Goal: Information Seeking & Learning: Learn about a topic

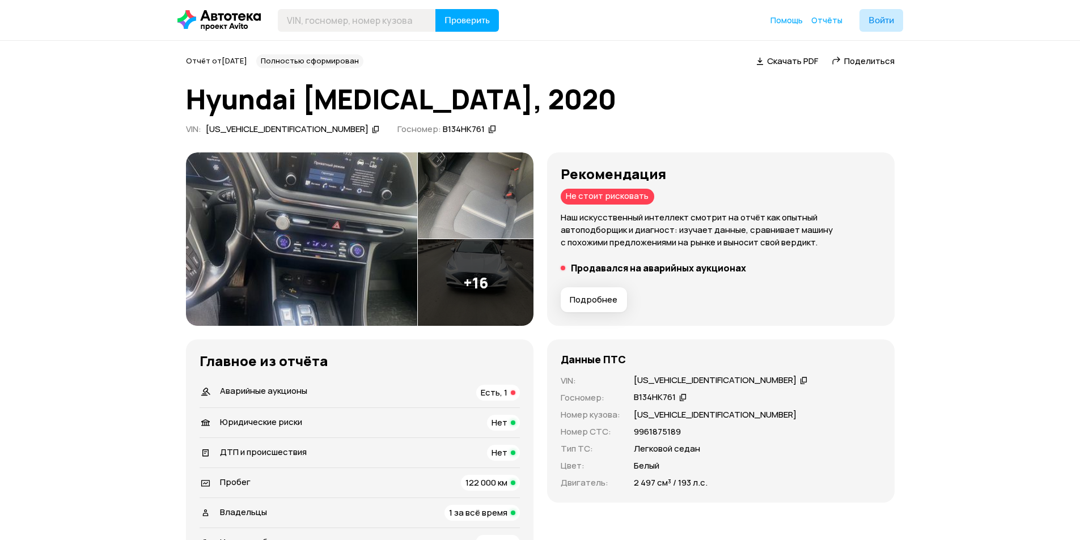
click at [800, 380] on icon at bounding box center [804, 380] width 8 height 11
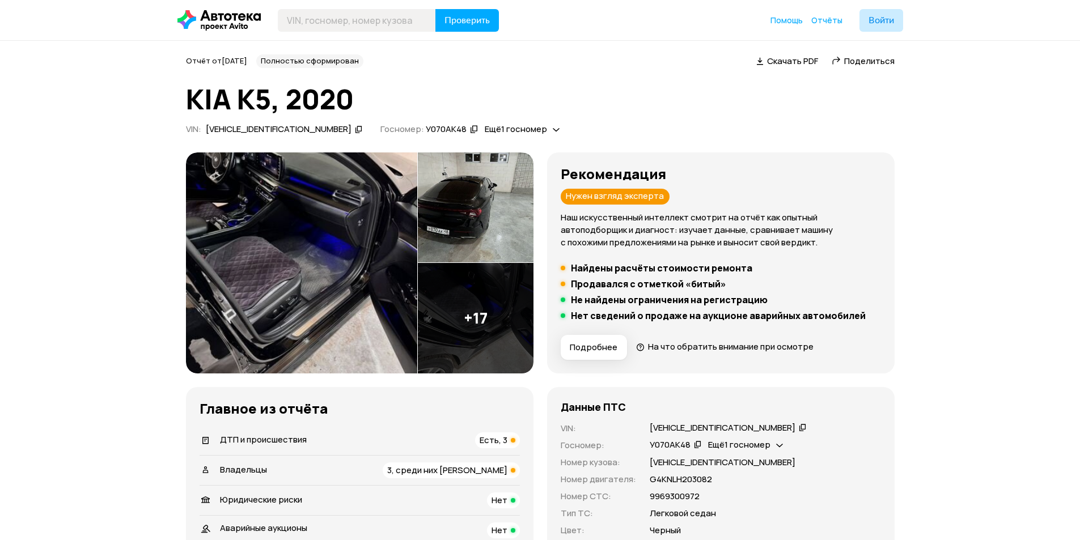
click at [327, 269] on img at bounding box center [301, 263] width 231 height 221
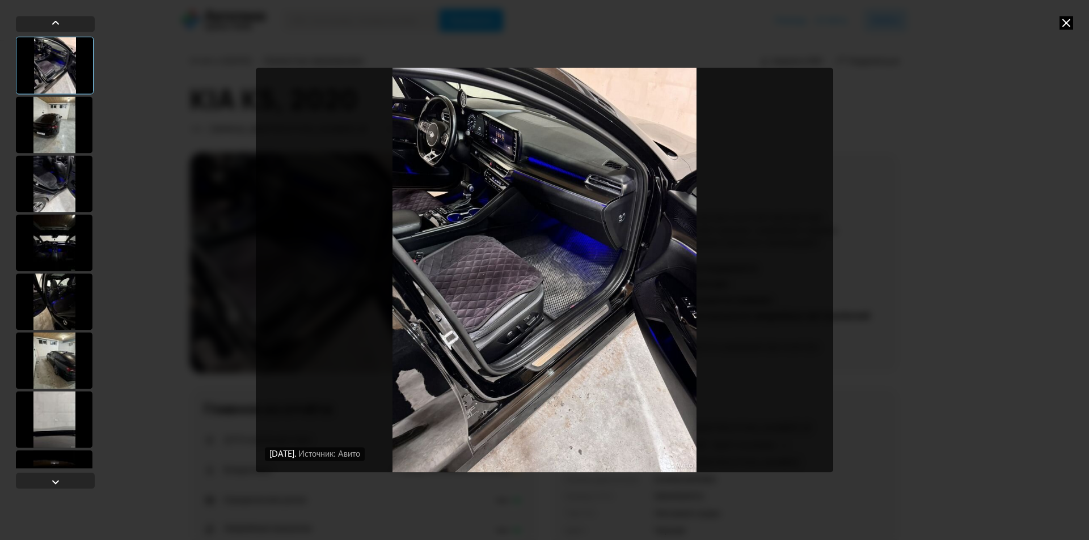
click at [56, 133] on div at bounding box center [54, 124] width 77 height 57
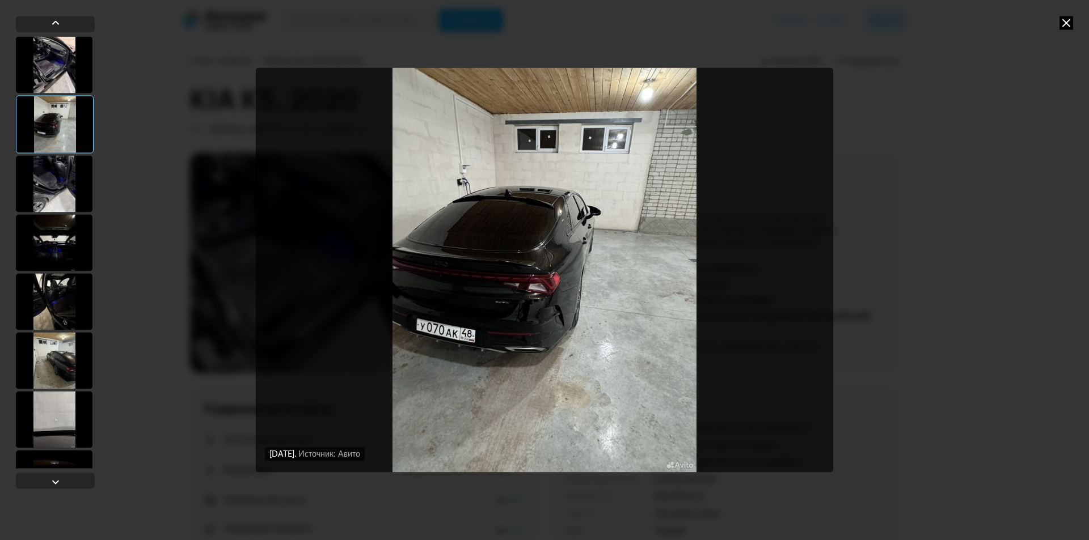
click at [58, 187] on div at bounding box center [54, 183] width 77 height 57
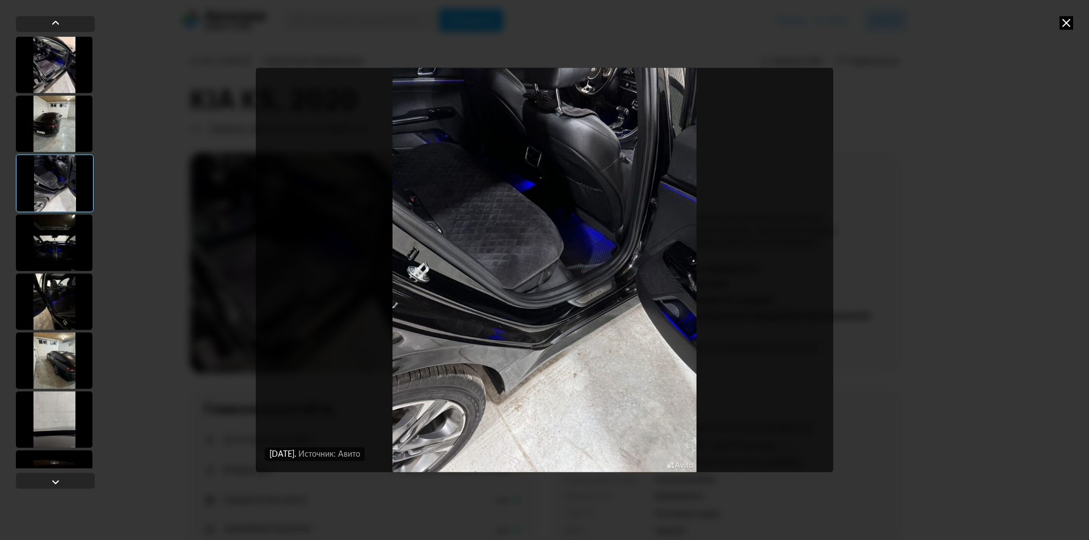
click at [57, 231] on div at bounding box center [54, 242] width 77 height 57
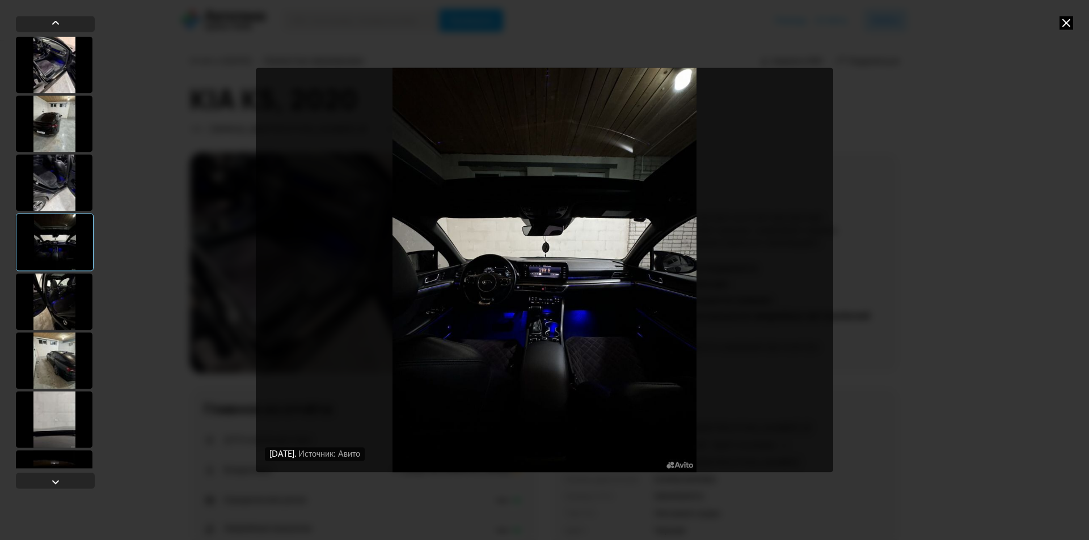
click at [47, 306] on div at bounding box center [54, 301] width 77 height 57
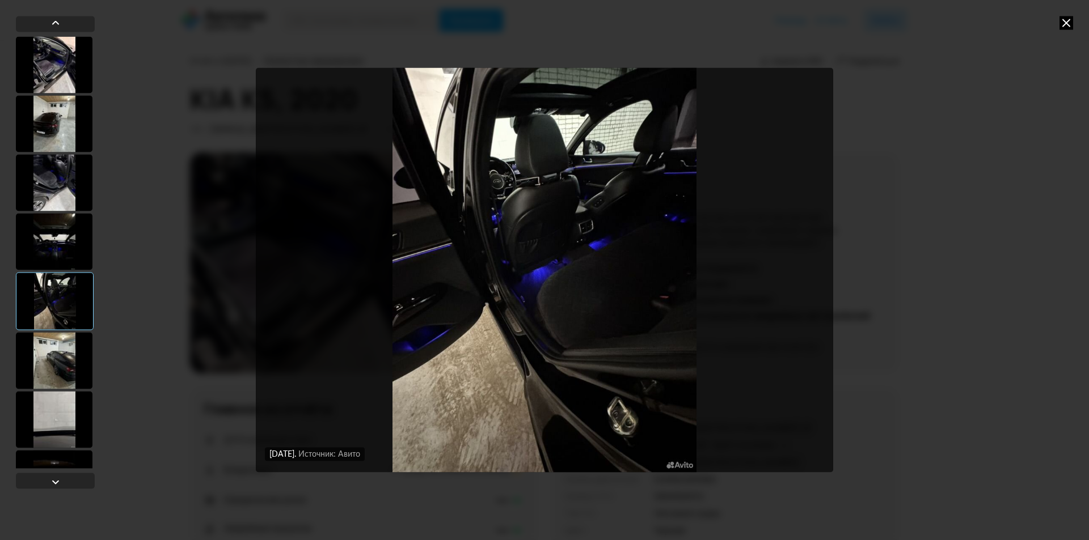
click at [53, 370] on div at bounding box center [54, 360] width 77 height 57
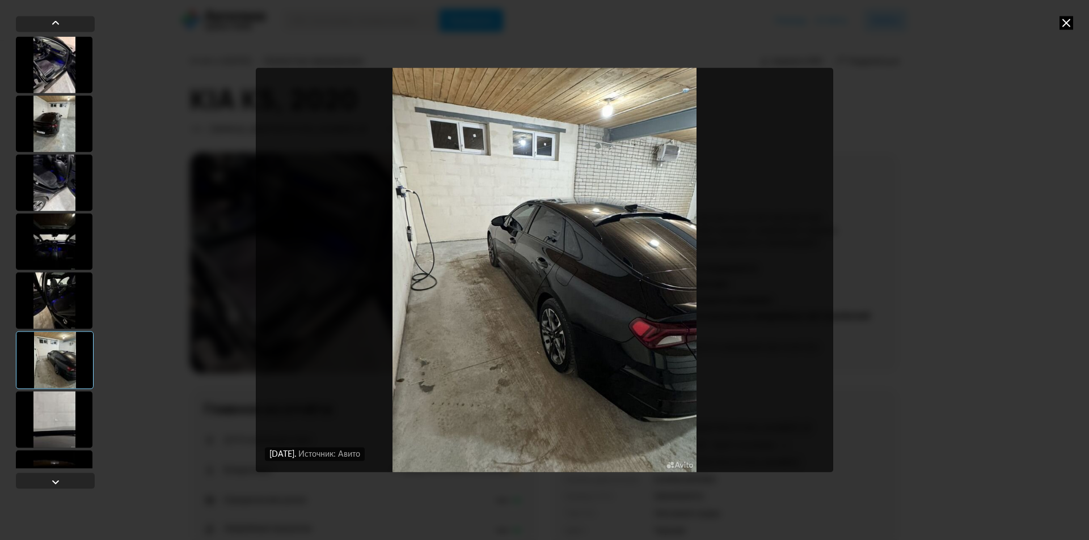
click at [52, 424] on div at bounding box center [54, 419] width 77 height 57
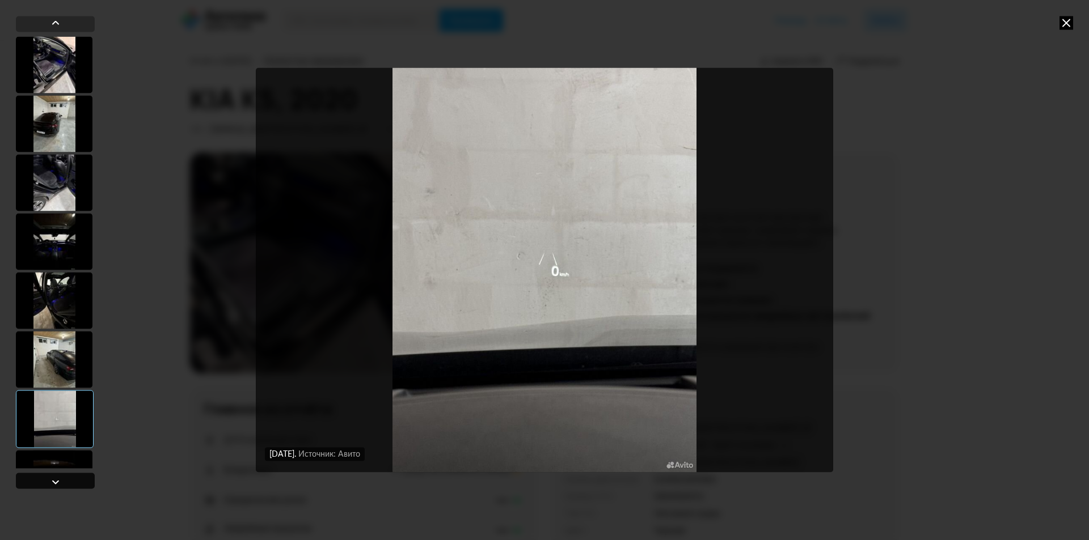
click at [57, 481] on div at bounding box center [56, 482] width 14 height 14
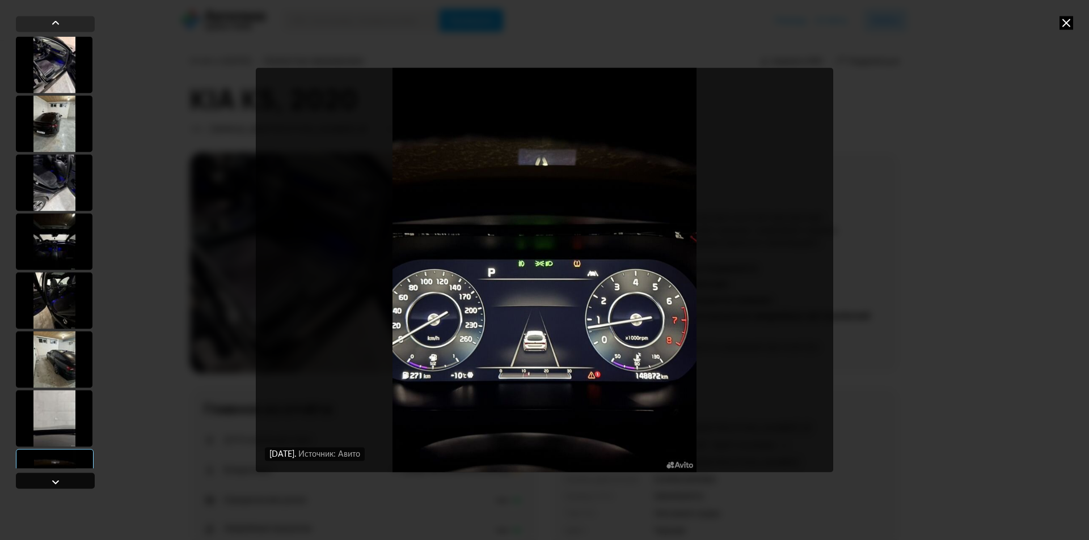
click at [57, 481] on div at bounding box center [56, 482] width 14 height 14
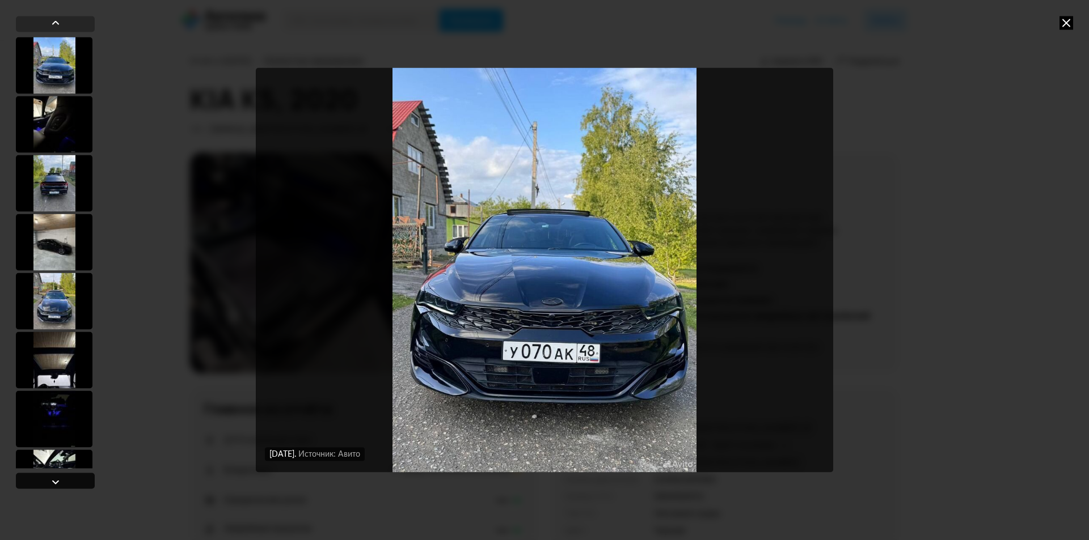
scroll to position [471, 0]
click at [57, 481] on div at bounding box center [56, 482] width 14 height 14
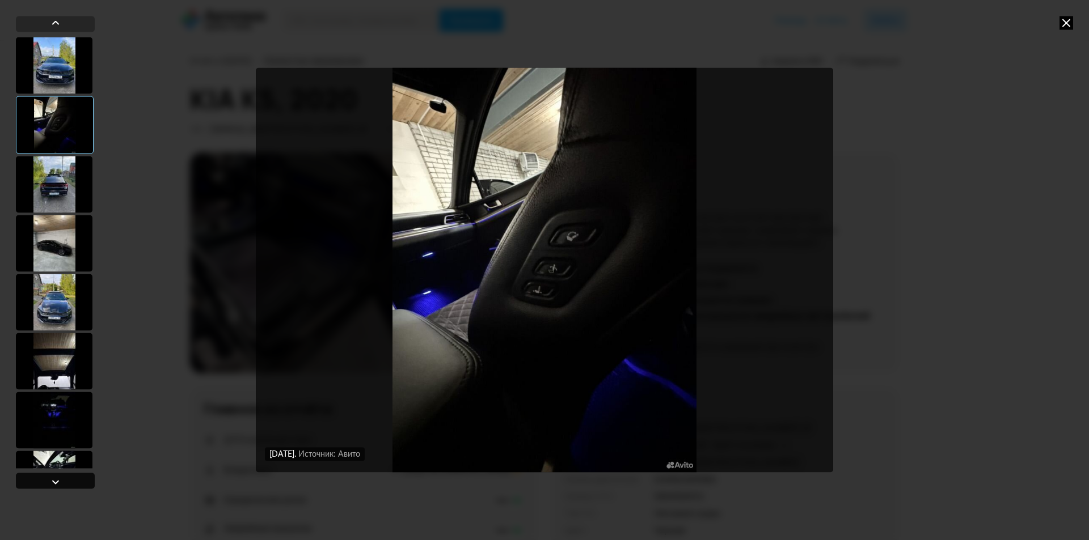
click at [57, 481] on div at bounding box center [56, 482] width 14 height 14
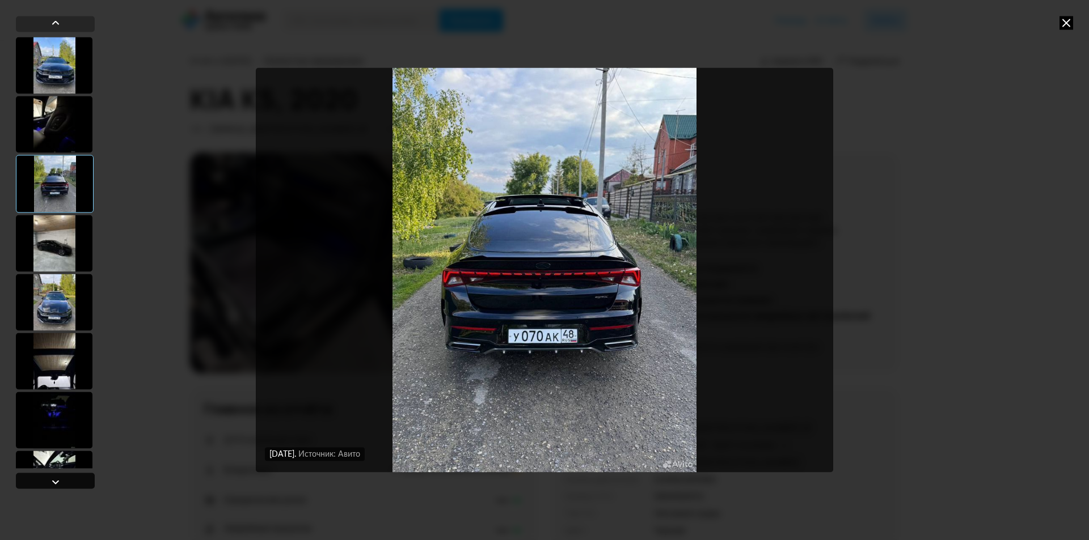
click at [57, 481] on div at bounding box center [56, 482] width 14 height 14
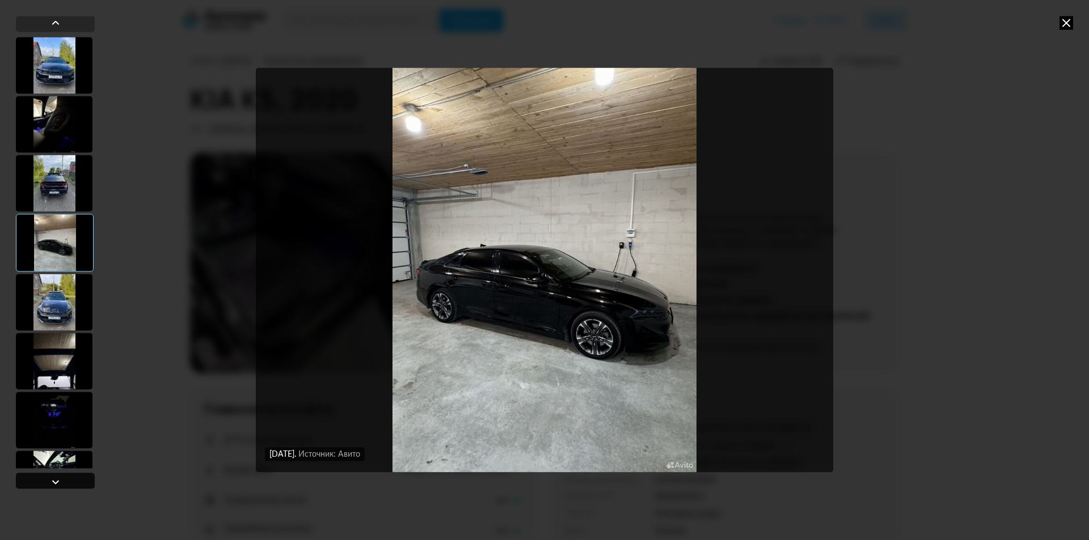
click at [57, 481] on div at bounding box center [56, 482] width 14 height 14
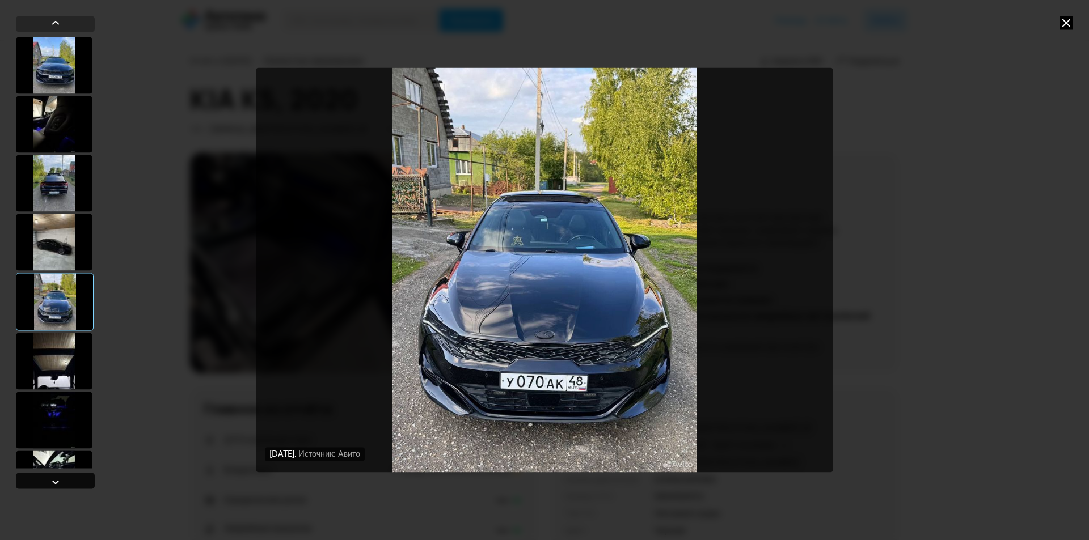
click at [57, 481] on div at bounding box center [56, 482] width 14 height 14
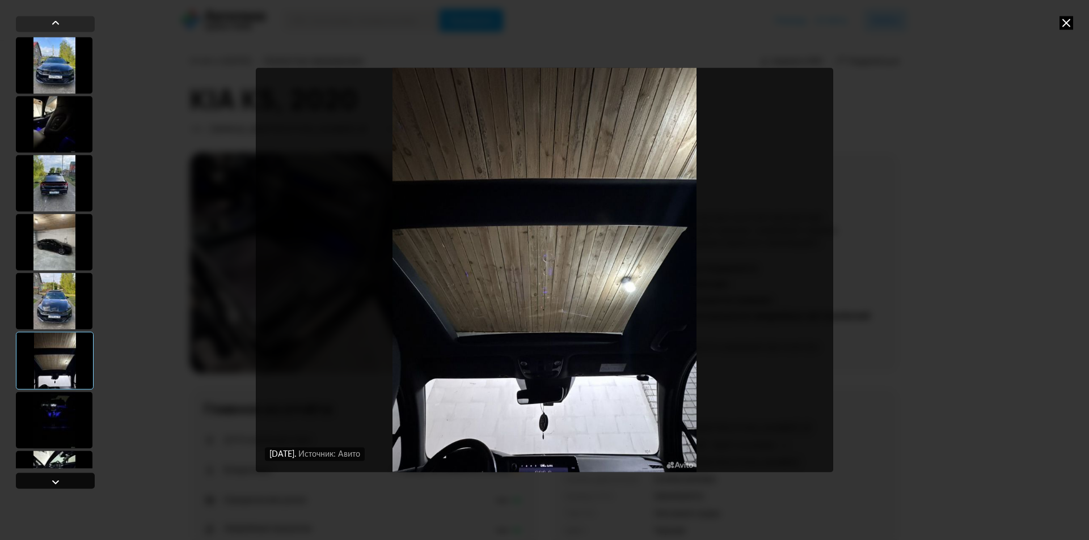
click at [57, 481] on div at bounding box center [56, 482] width 14 height 14
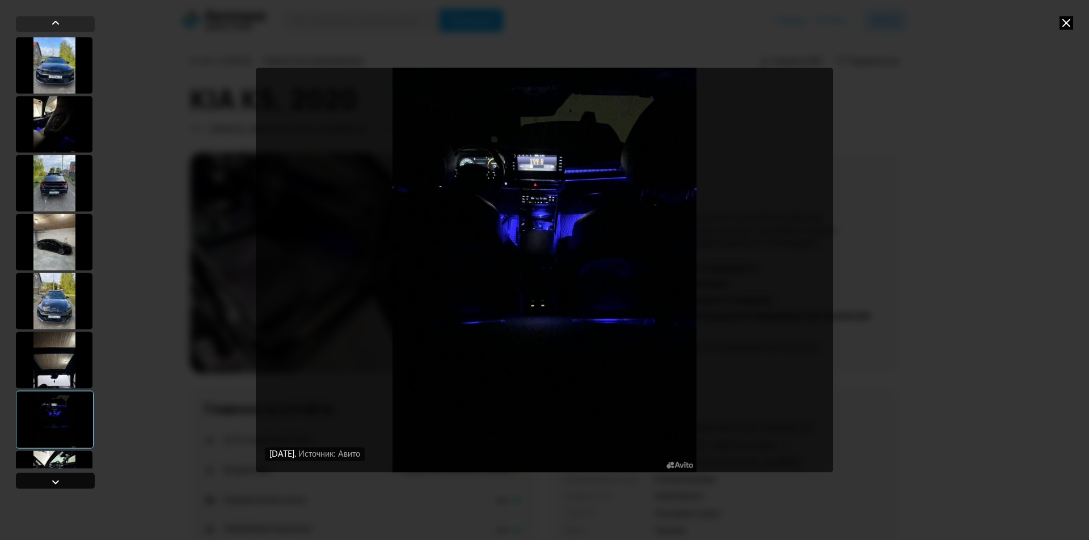
click at [57, 481] on div at bounding box center [56, 482] width 14 height 14
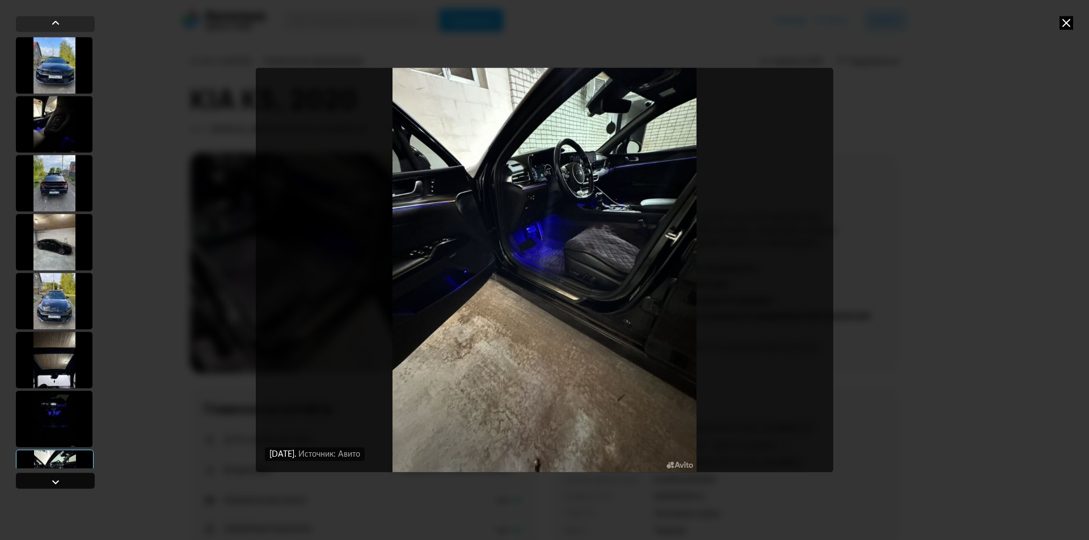
click at [57, 481] on div at bounding box center [56, 482] width 14 height 14
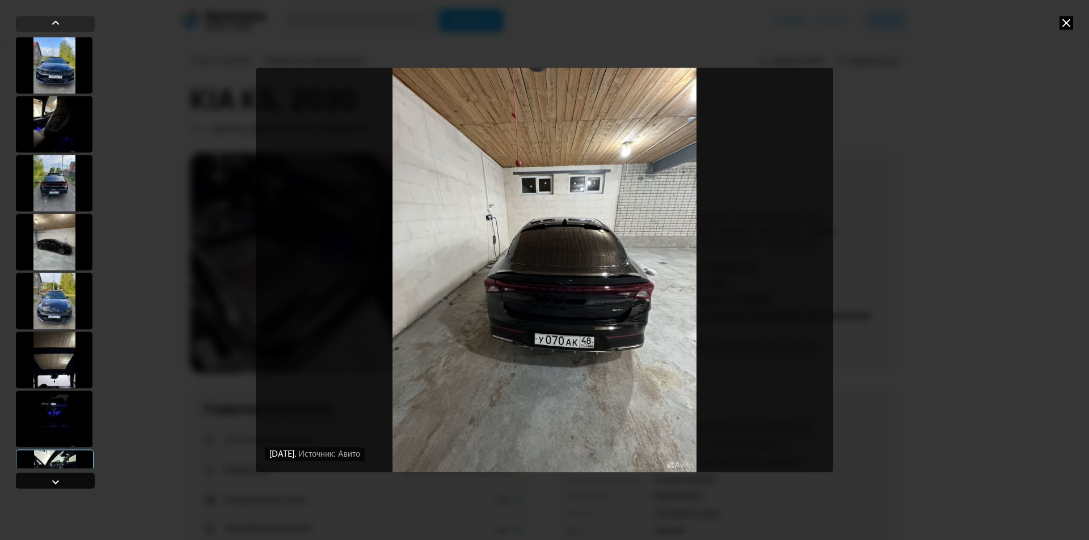
scroll to position [749, 0]
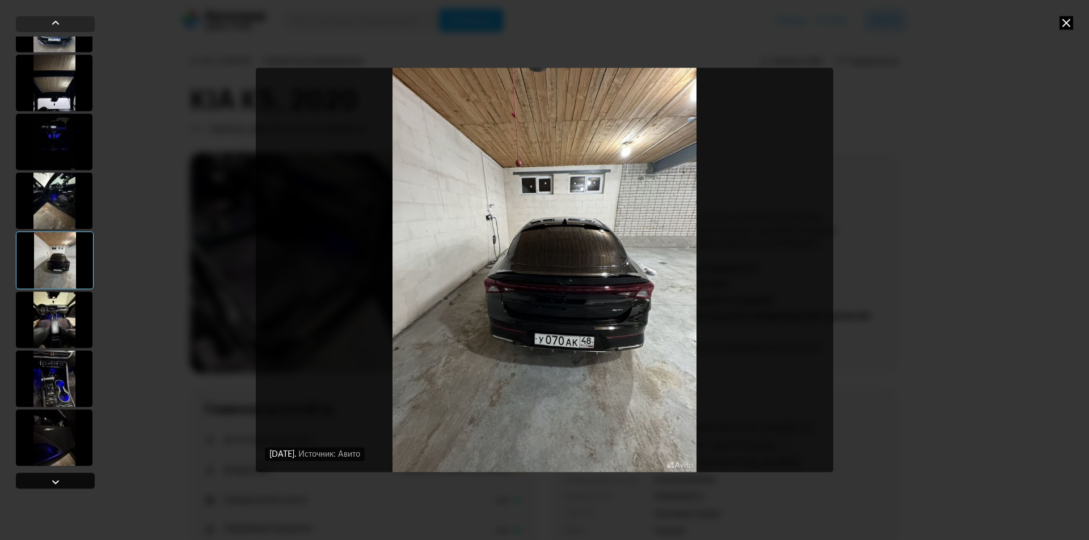
click at [57, 481] on div at bounding box center [56, 482] width 14 height 14
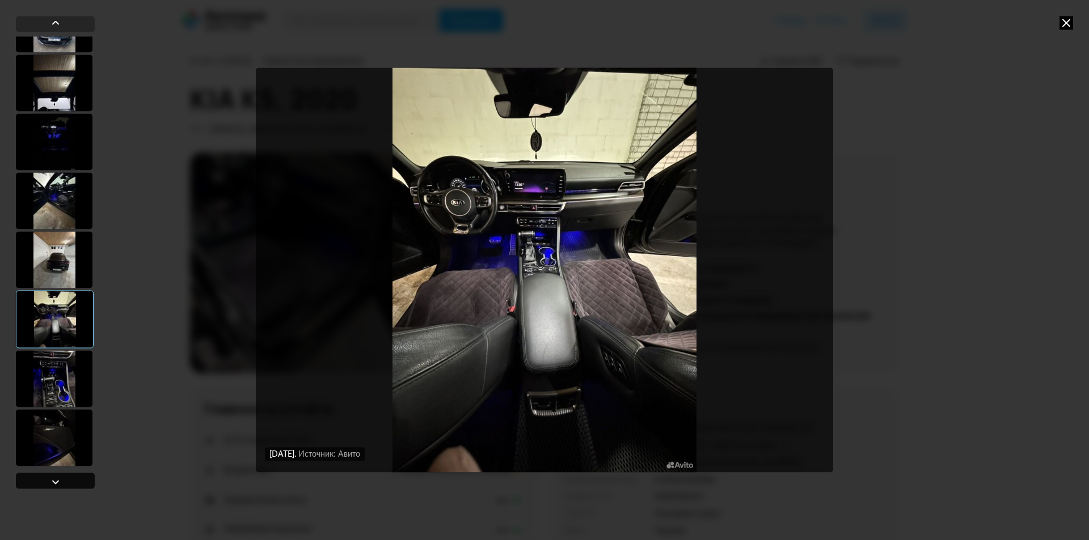
click at [57, 481] on div at bounding box center [56, 482] width 14 height 14
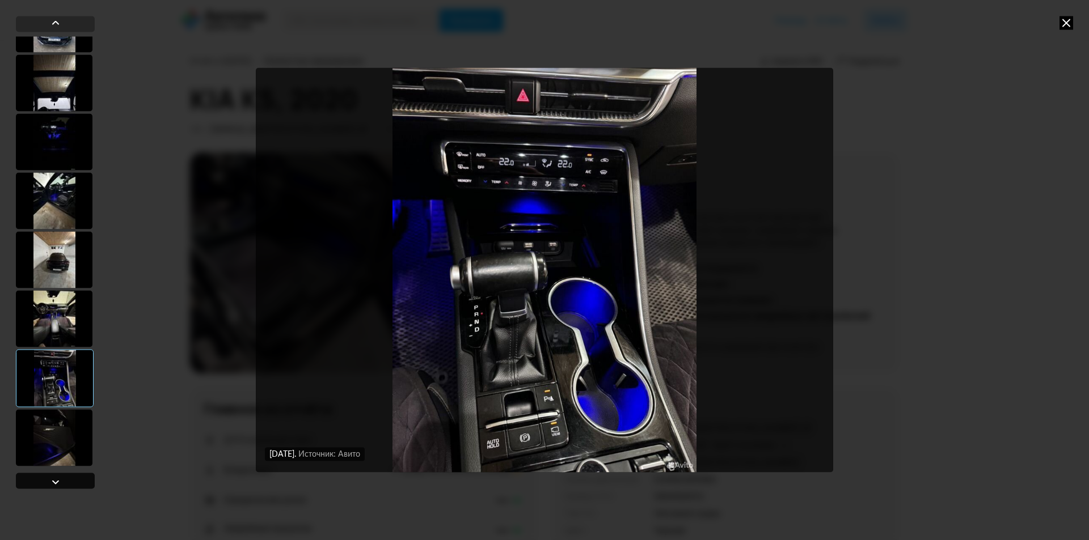
click at [57, 481] on div at bounding box center [56, 482] width 14 height 14
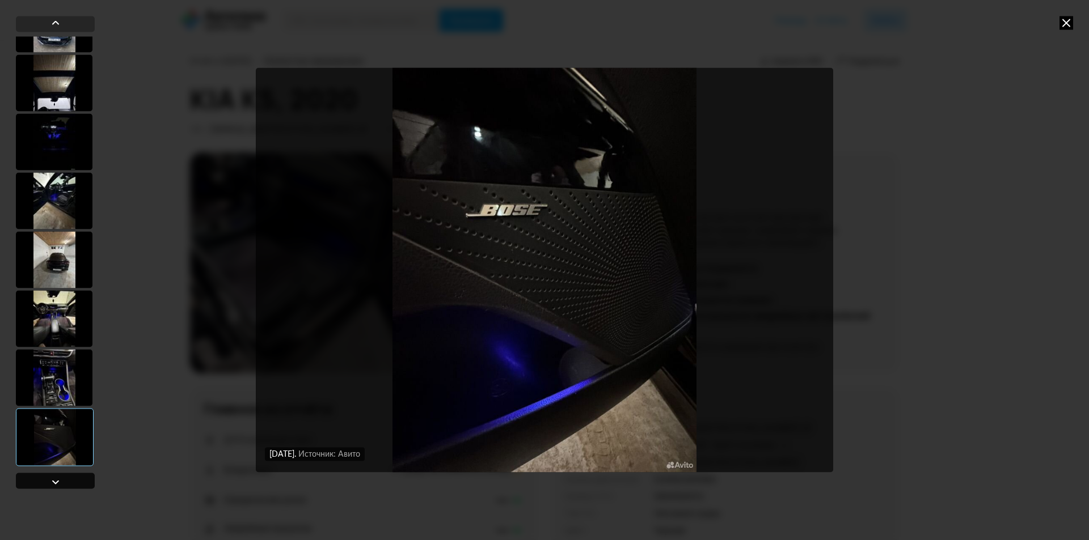
click at [57, 481] on div at bounding box center [56, 482] width 14 height 14
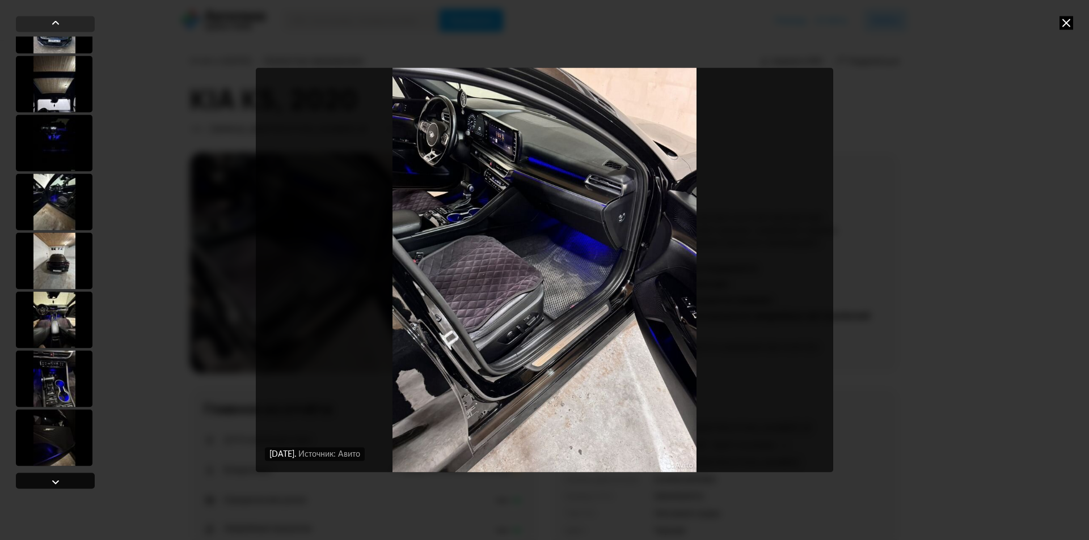
click at [57, 481] on div at bounding box center [56, 482] width 14 height 14
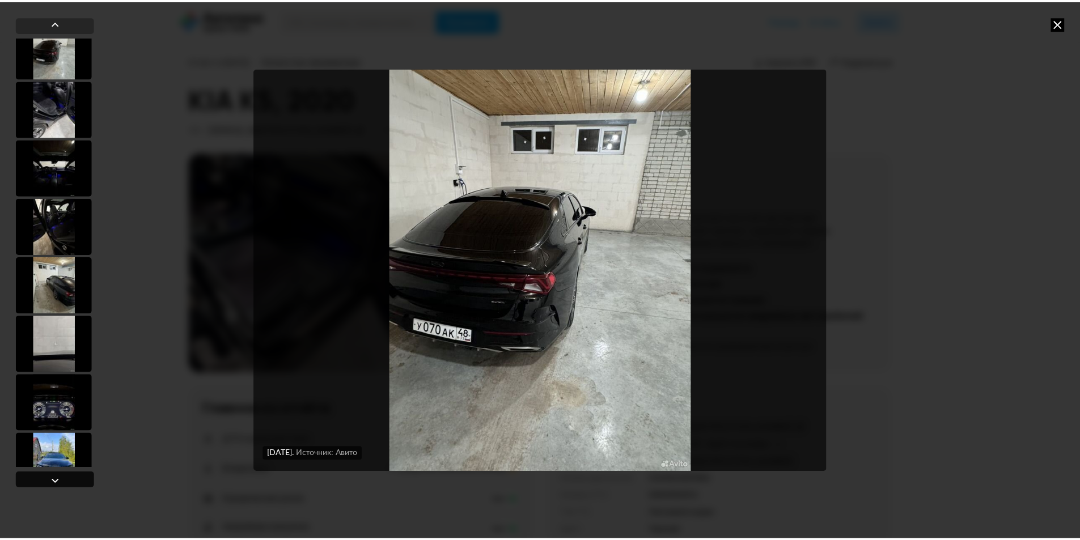
scroll to position [74, 0]
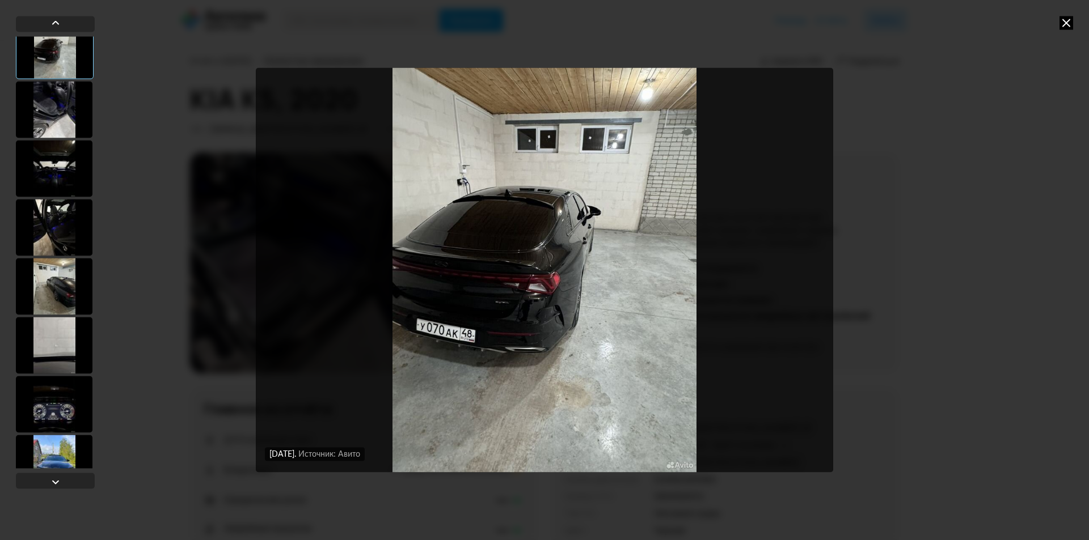
click at [1066, 23] on icon at bounding box center [1066, 23] width 14 height 14
